Goal: Transaction & Acquisition: Purchase product/service

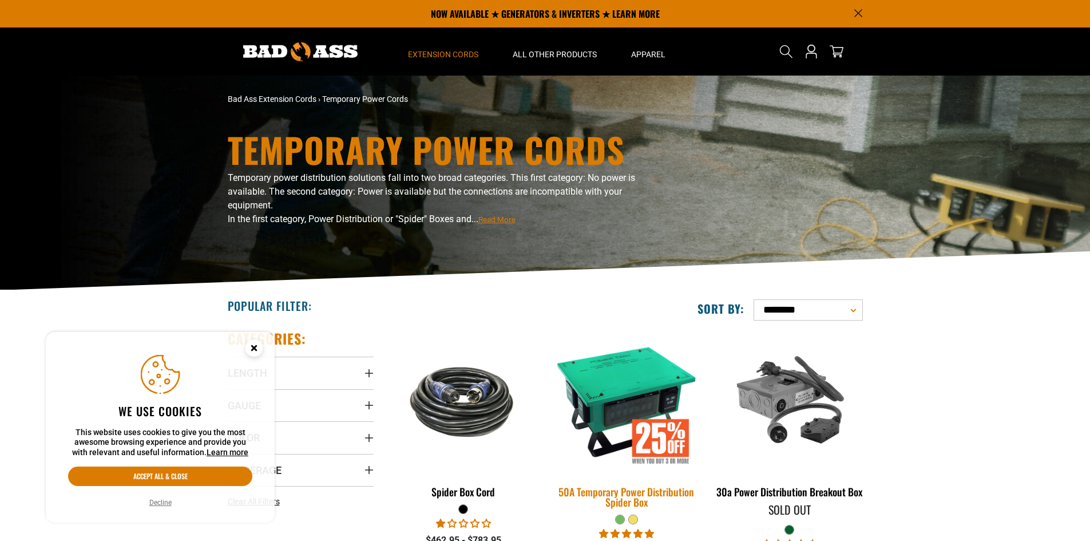
click at [630, 486] on div "50A Temporary Power Distribution Spider Box" at bounding box center [626, 496] width 146 height 21
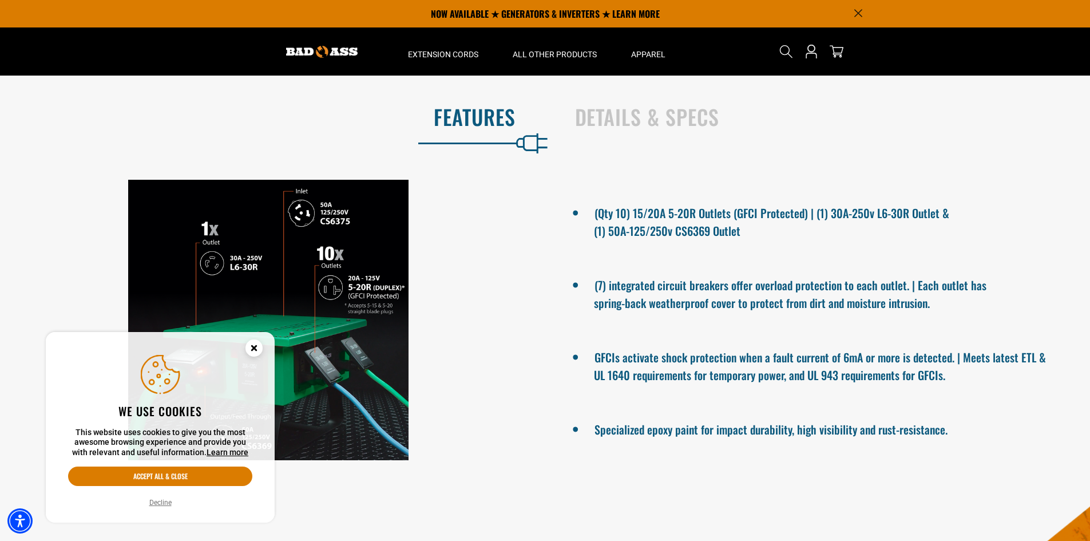
scroll to position [572, 0]
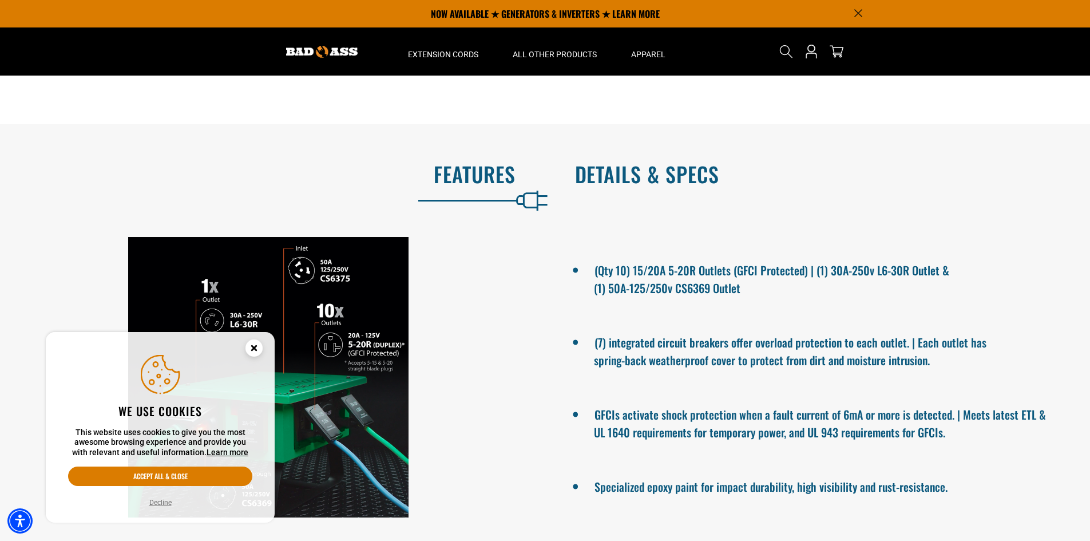
click at [663, 183] on h2 "Details & Specs" at bounding box center [820, 174] width 491 height 24
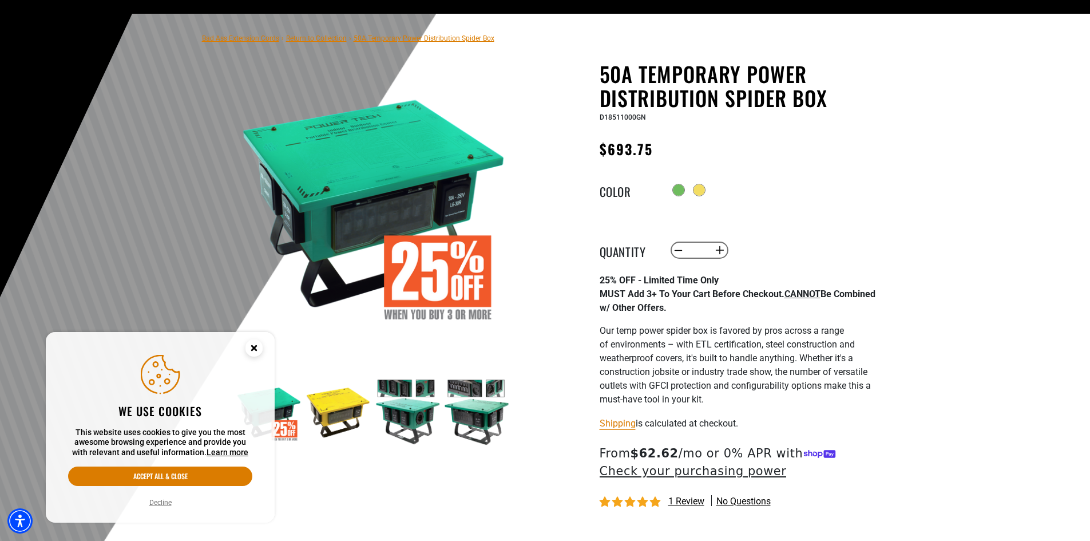
scroll to position [0, 0]
